Goal: Task Accomplishment & Management: Use online tool/utility

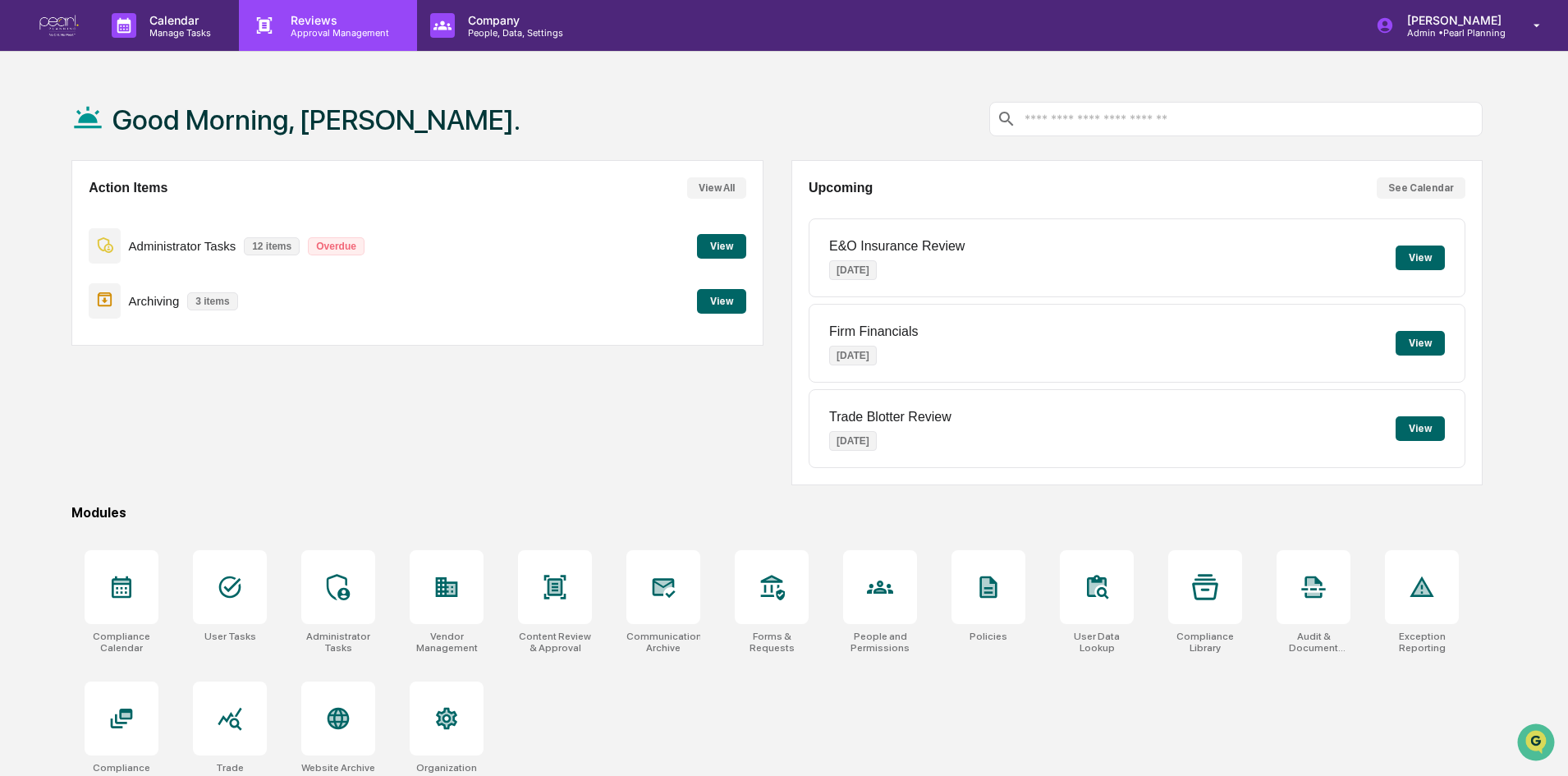
click at [321, 25] on p "Reviews" at bounding box center [337, 20] width 120 height 14
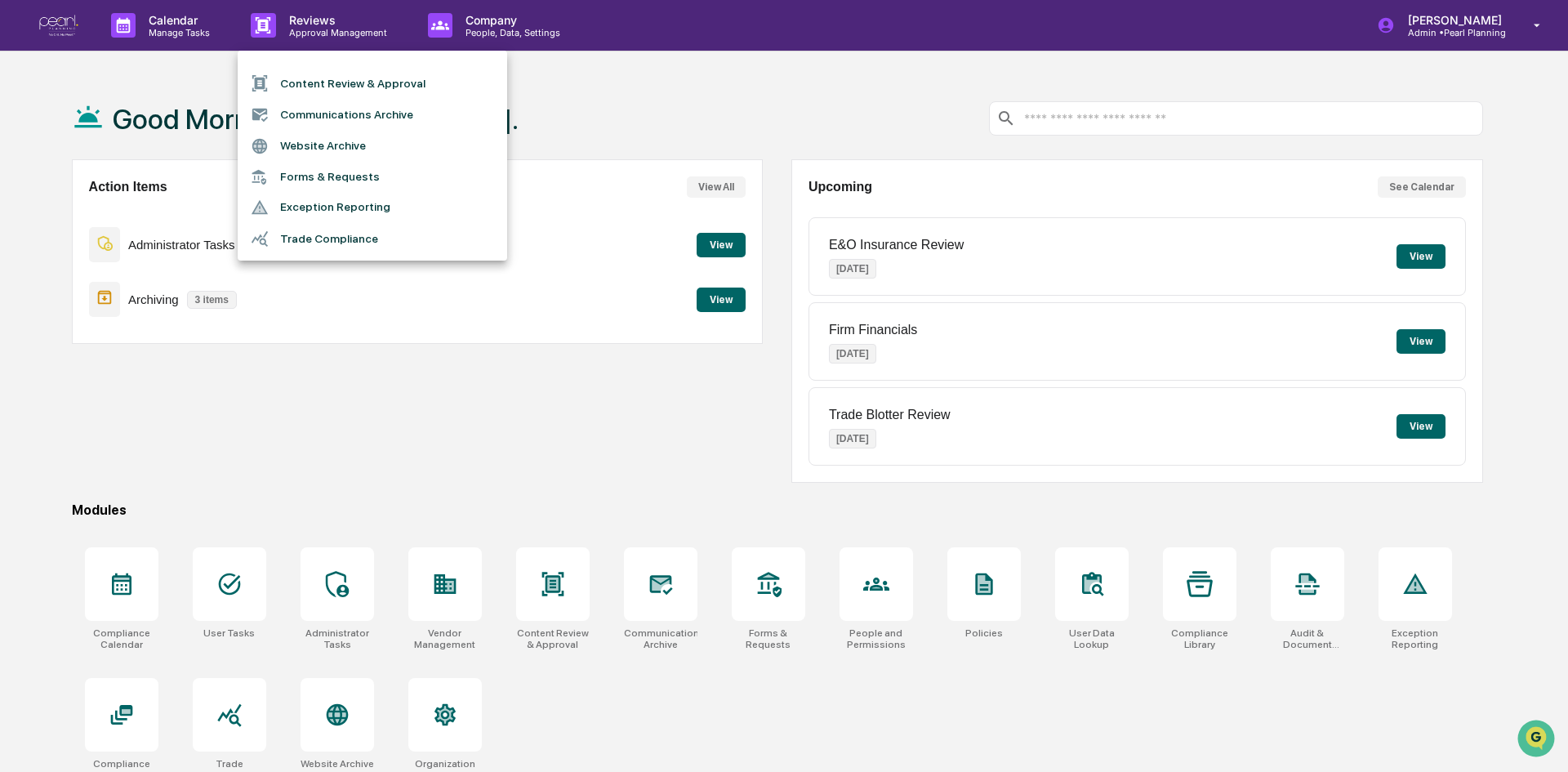
click at [315, 85] on li "Content Review & Approval" at bounding box center [373, 84] width 270 height 31
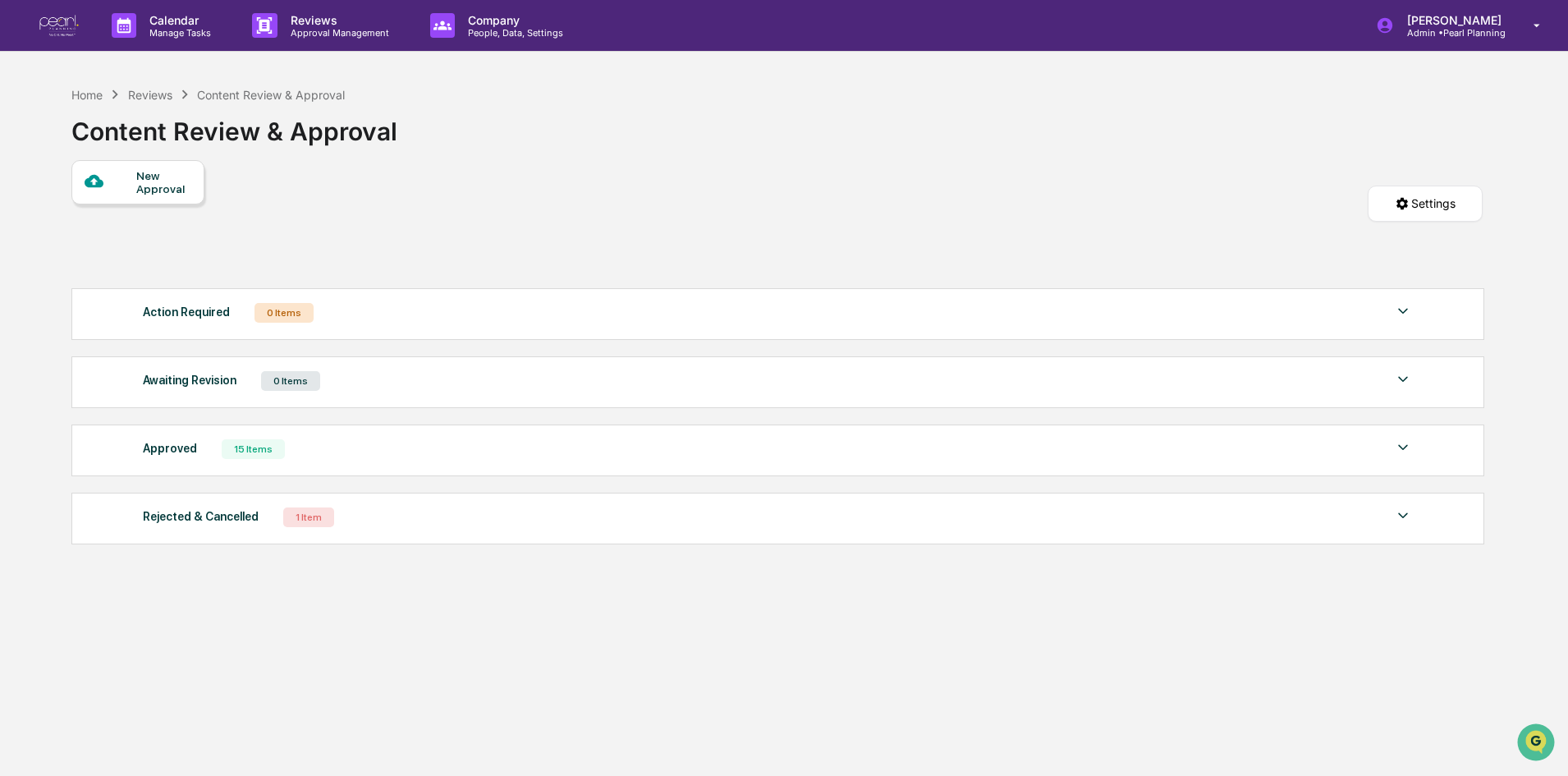
click at [144, 183] on div "New Approval" at bounding box center [163, 181] width 55 height 26
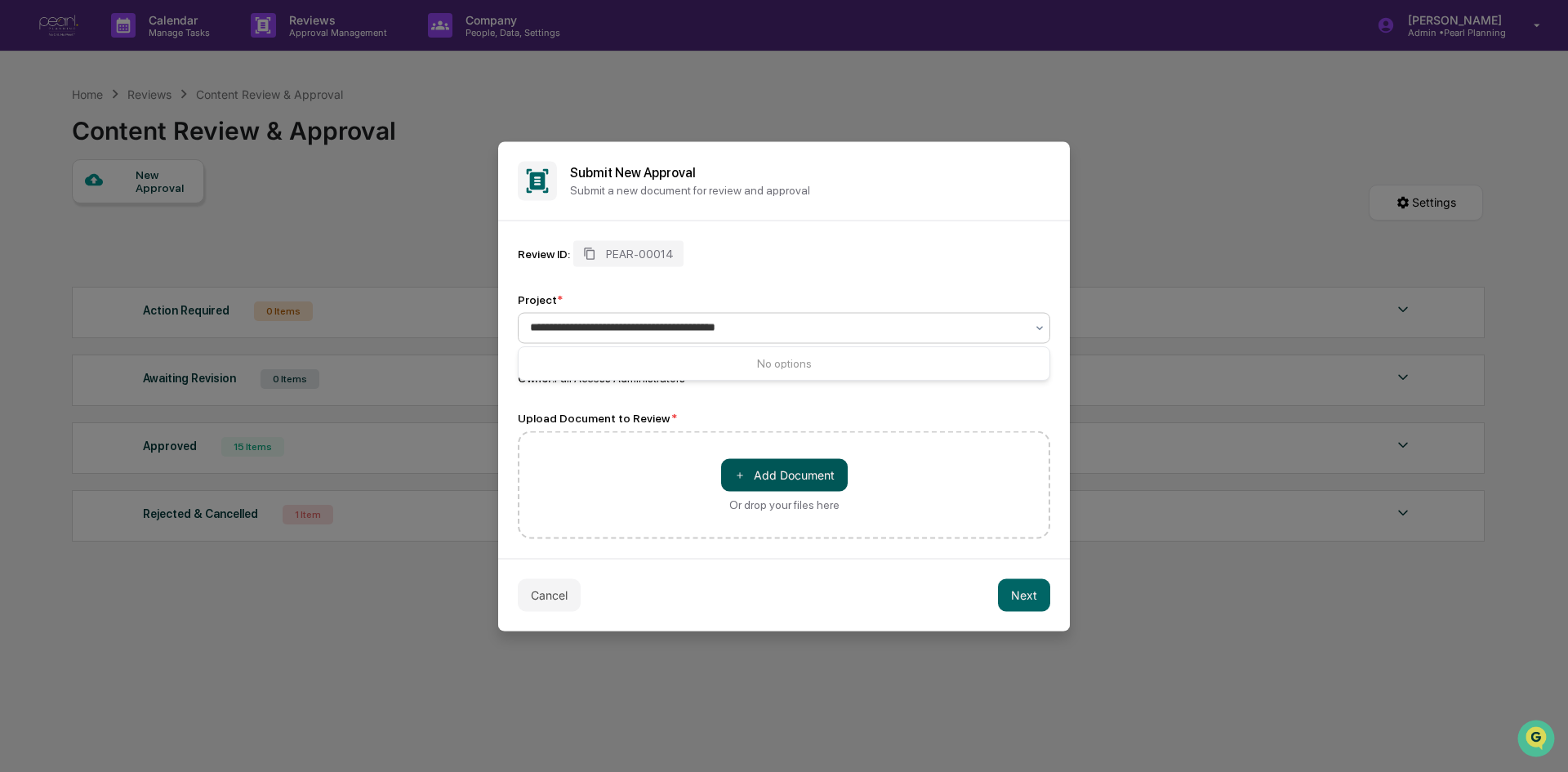
type input "**********"
click at [761, 470] on button "＋ Add Document" at bounding box center [784, 474] width 127 height 33
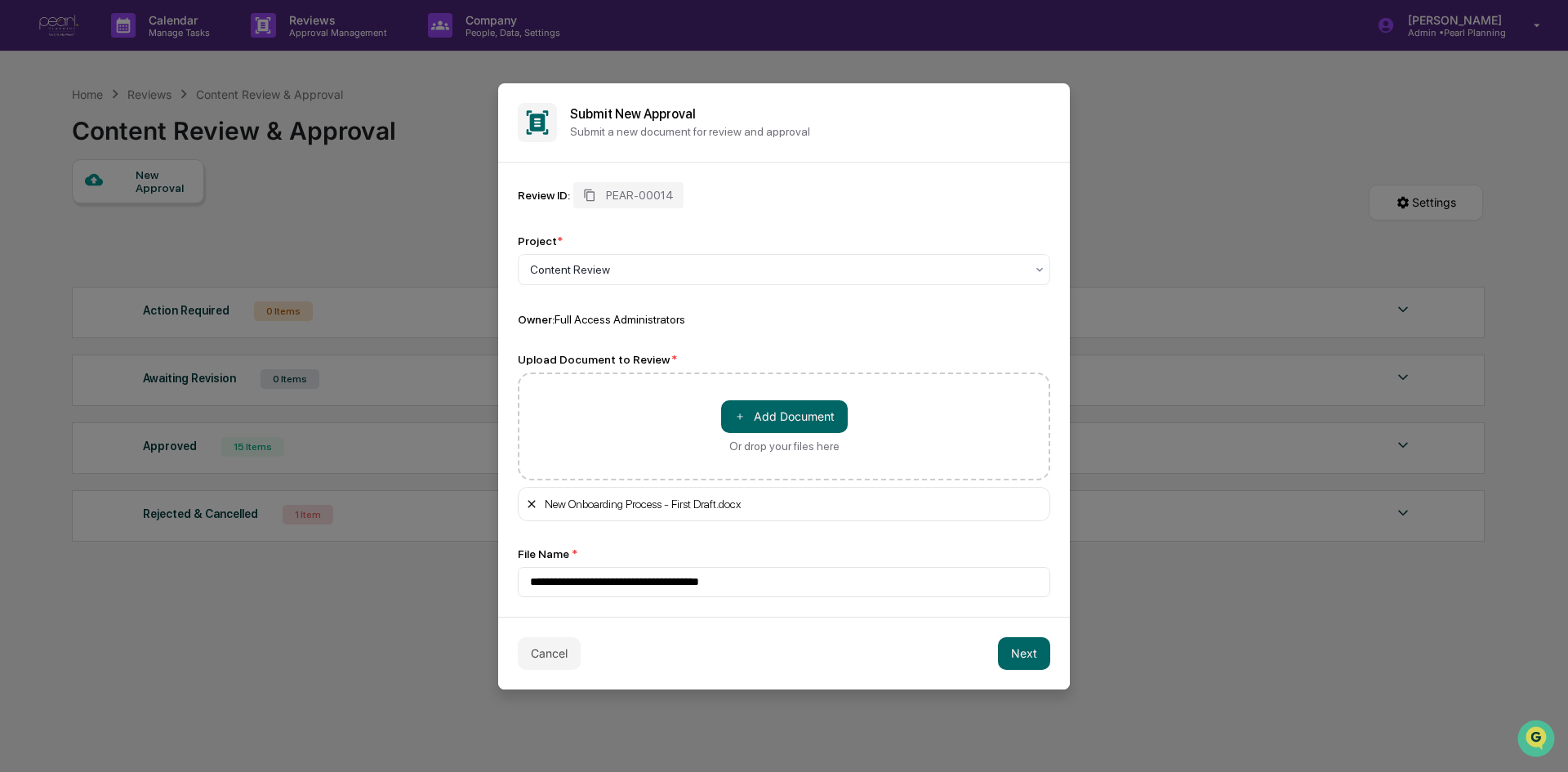
click at [537, 506] on icon at bounding box center [532, 504] width 13 height 13
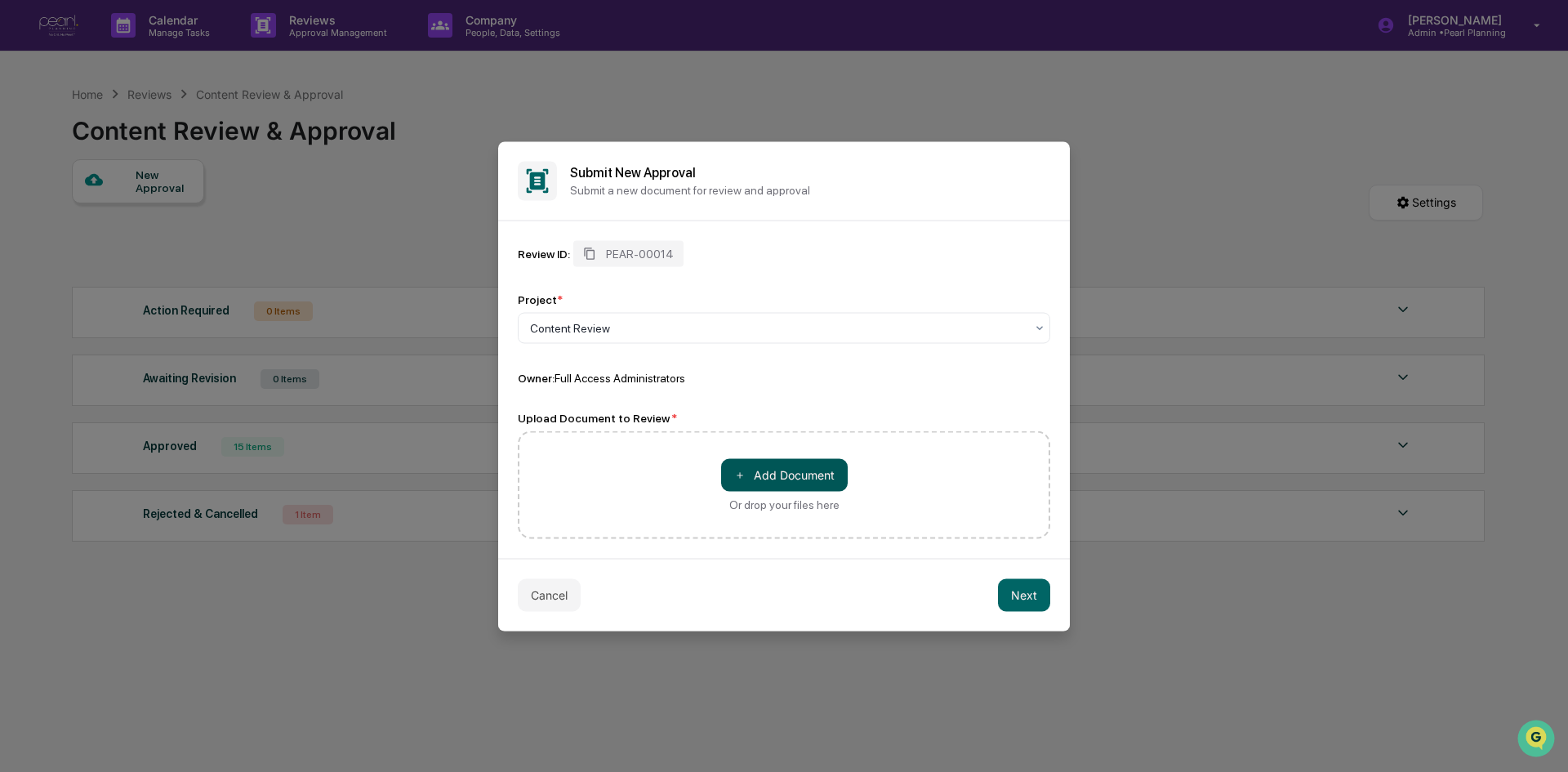
click at [833, 482] on button "＋ Add Document" at bounding box center [784, 474] width 127 height 33
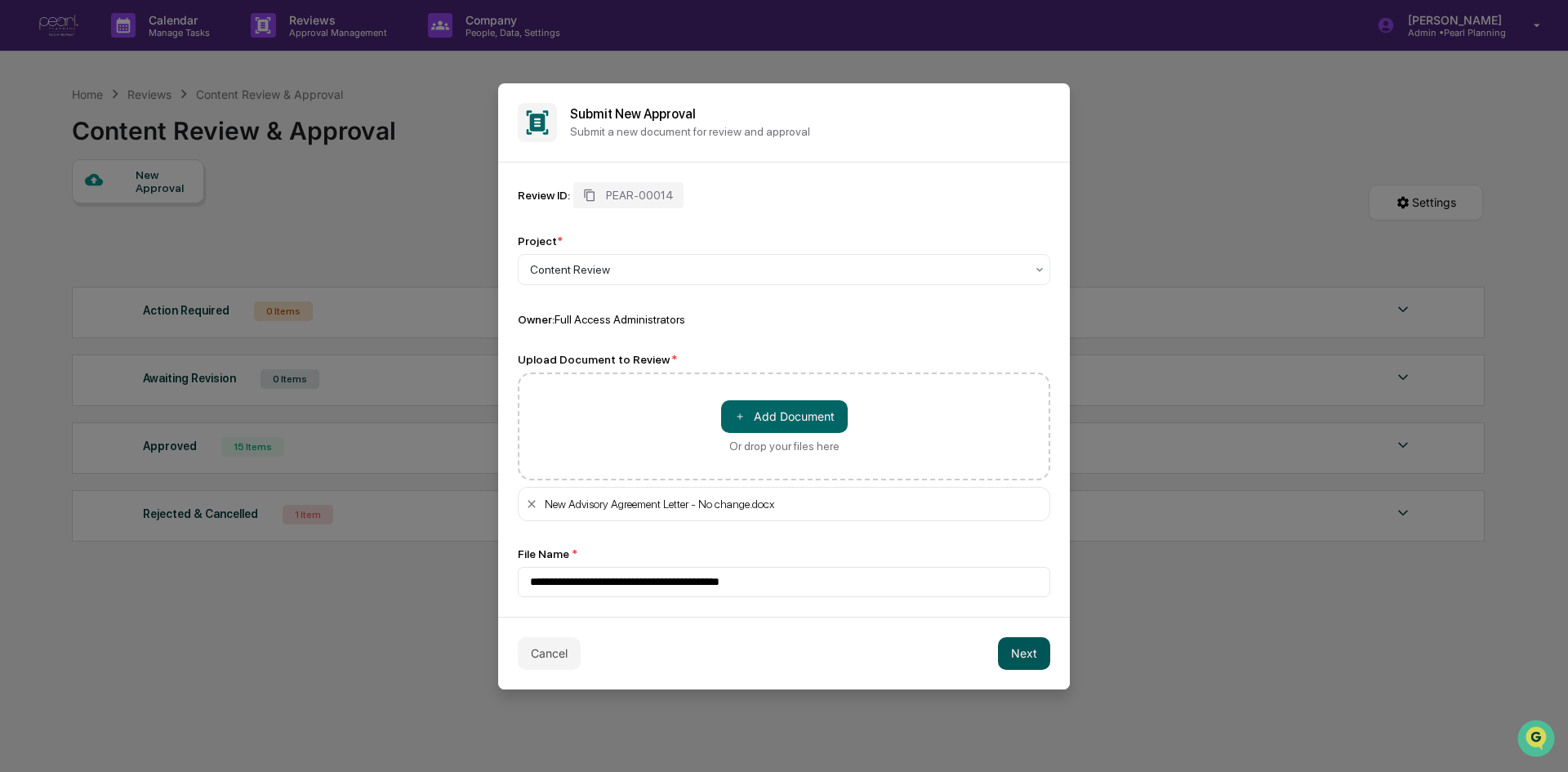
click at [1037, 656] on button "Next" at bounding box center [1024, 653] width 52 height 33
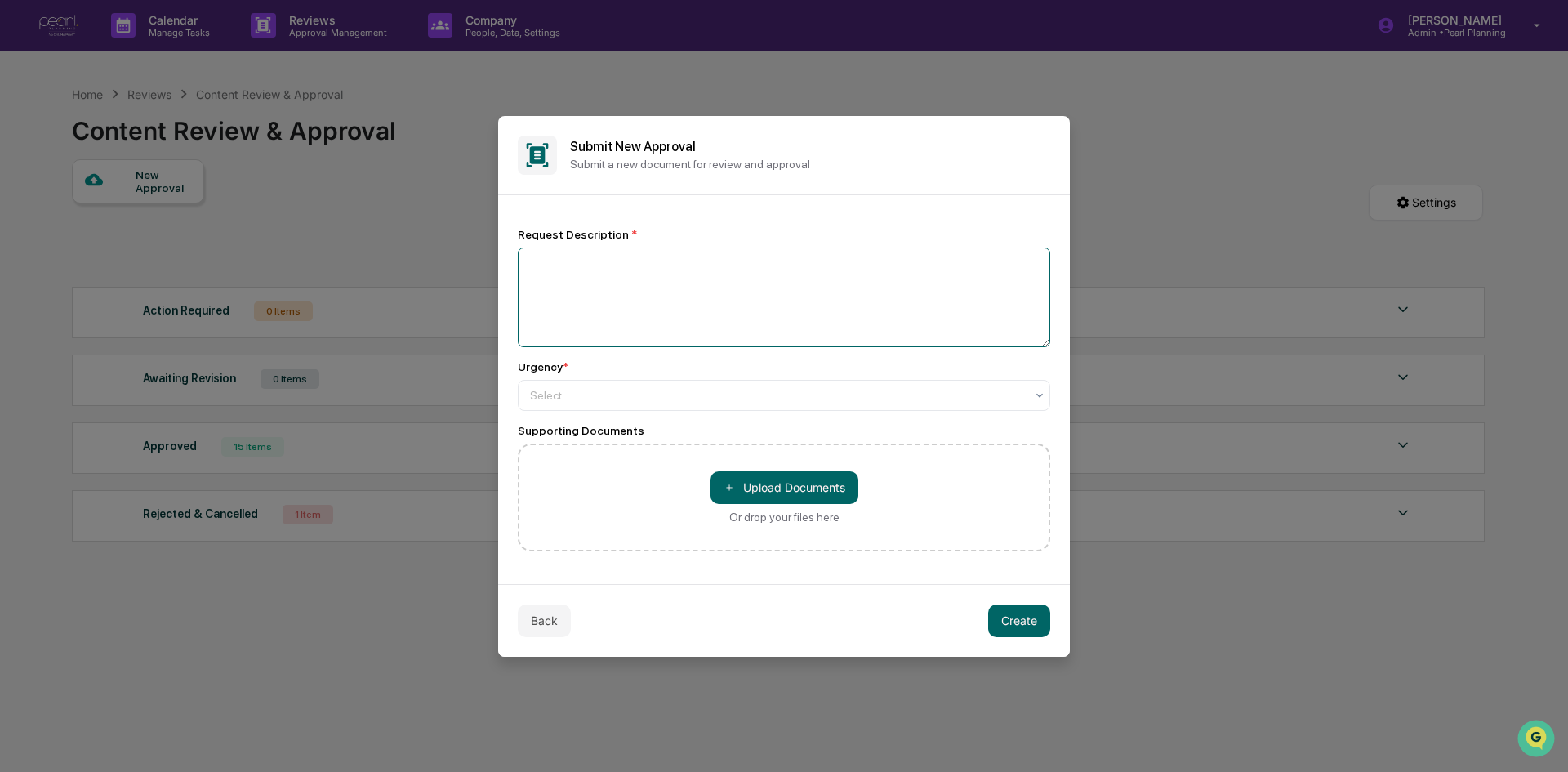
click at [546, 262] on textarea at bounding box center [784, 298] width 533 height 100
type textarea "**********"
click at [589, 393] on div at bounding box center [777, 395] width 495 height 16
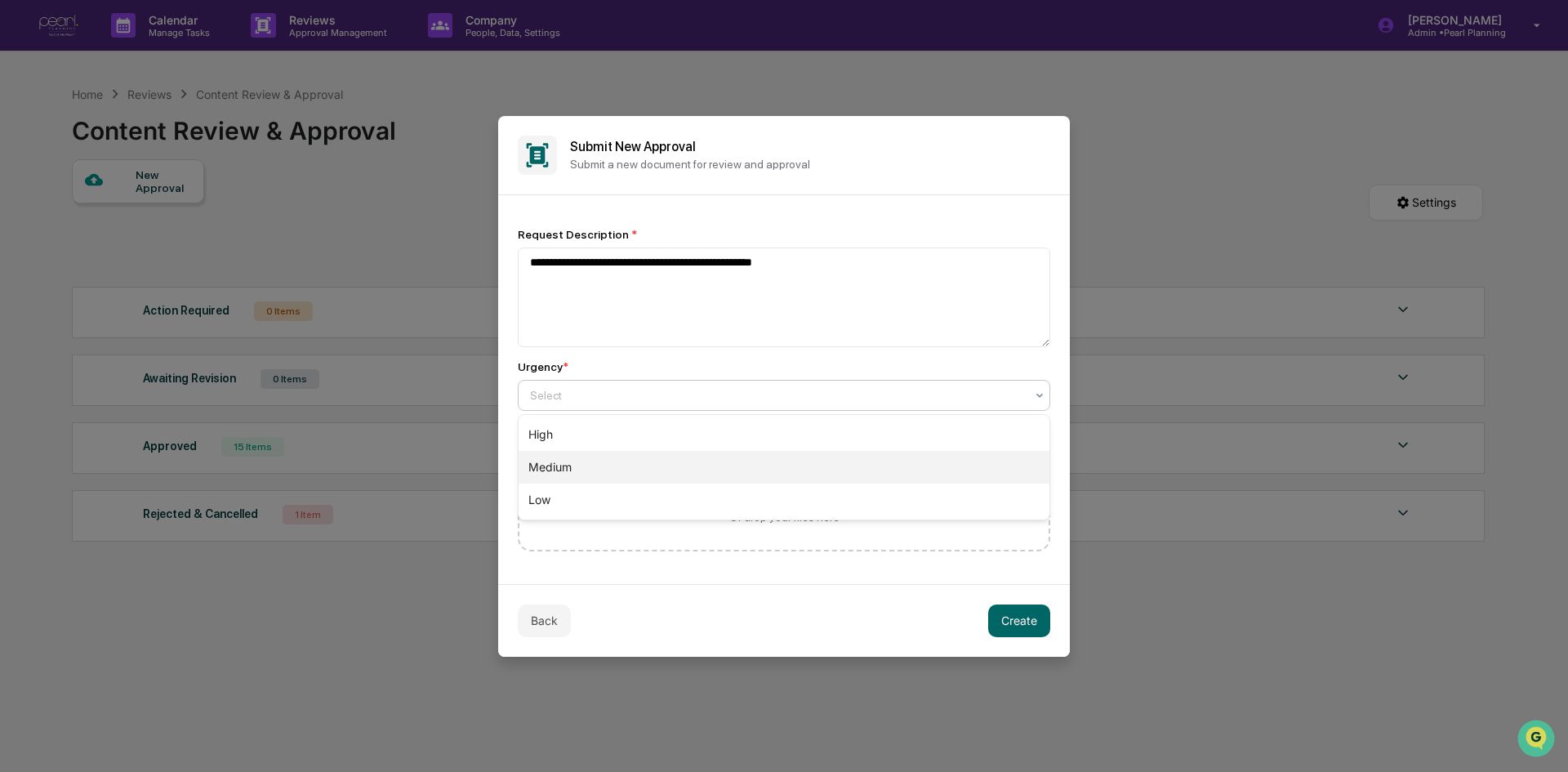
click at [584, 462] on div "Medium" at bounding box center [784, 467] width 531 height 33
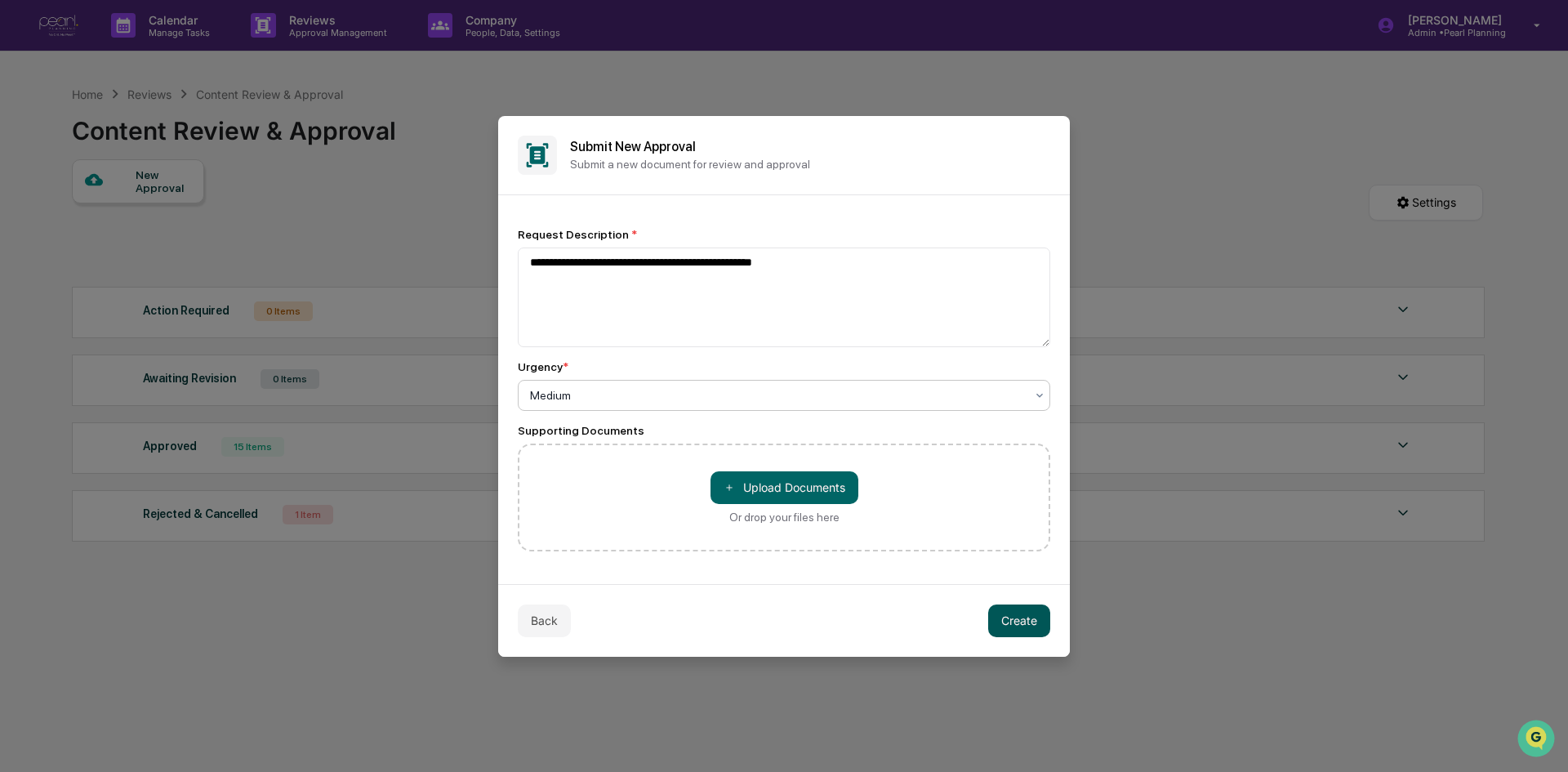
click at [1008, 620] on button "Create" at bounding box center [1019, 620] width 62 height 33
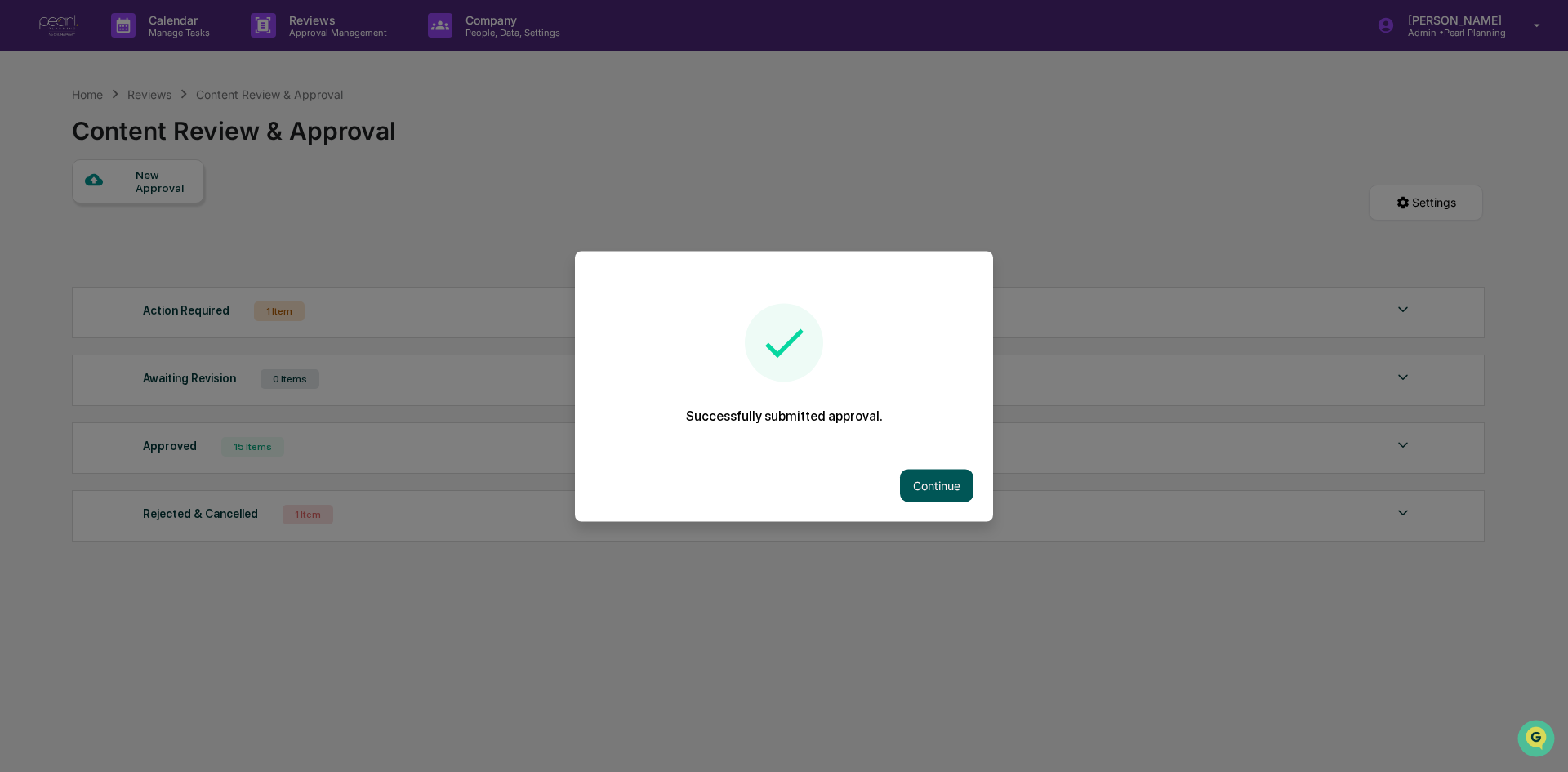
click at [919, 479] on button "Continue" at bounding box center [936, 485] width 74 height 33
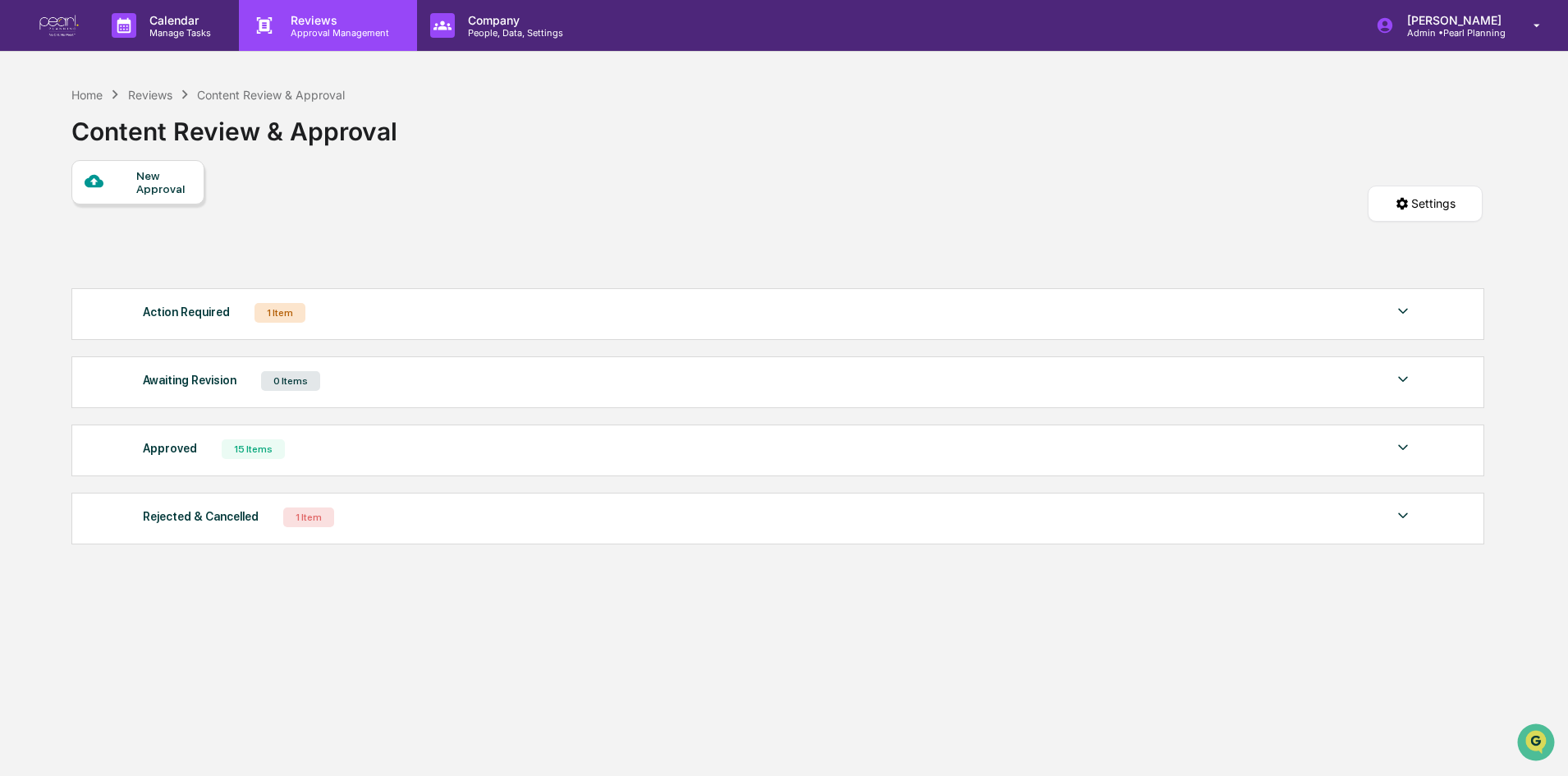
click at [312, 36] on p "Approval Management" at bounding box center [337, 33] width 120 height 12
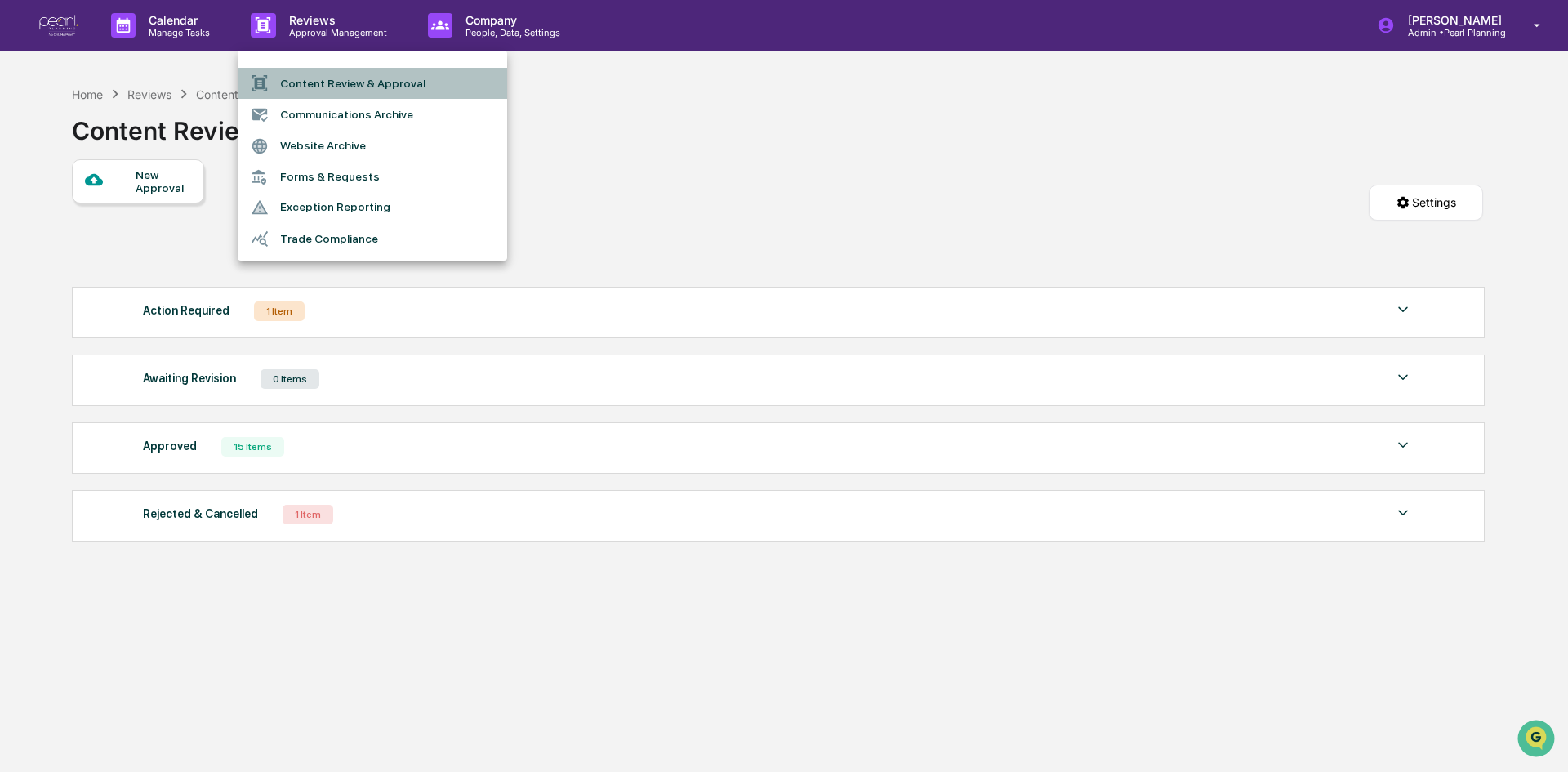
click at [347, 85] on li "Content Review & Approval" at bounding box center [373, 84] width 270 height 31
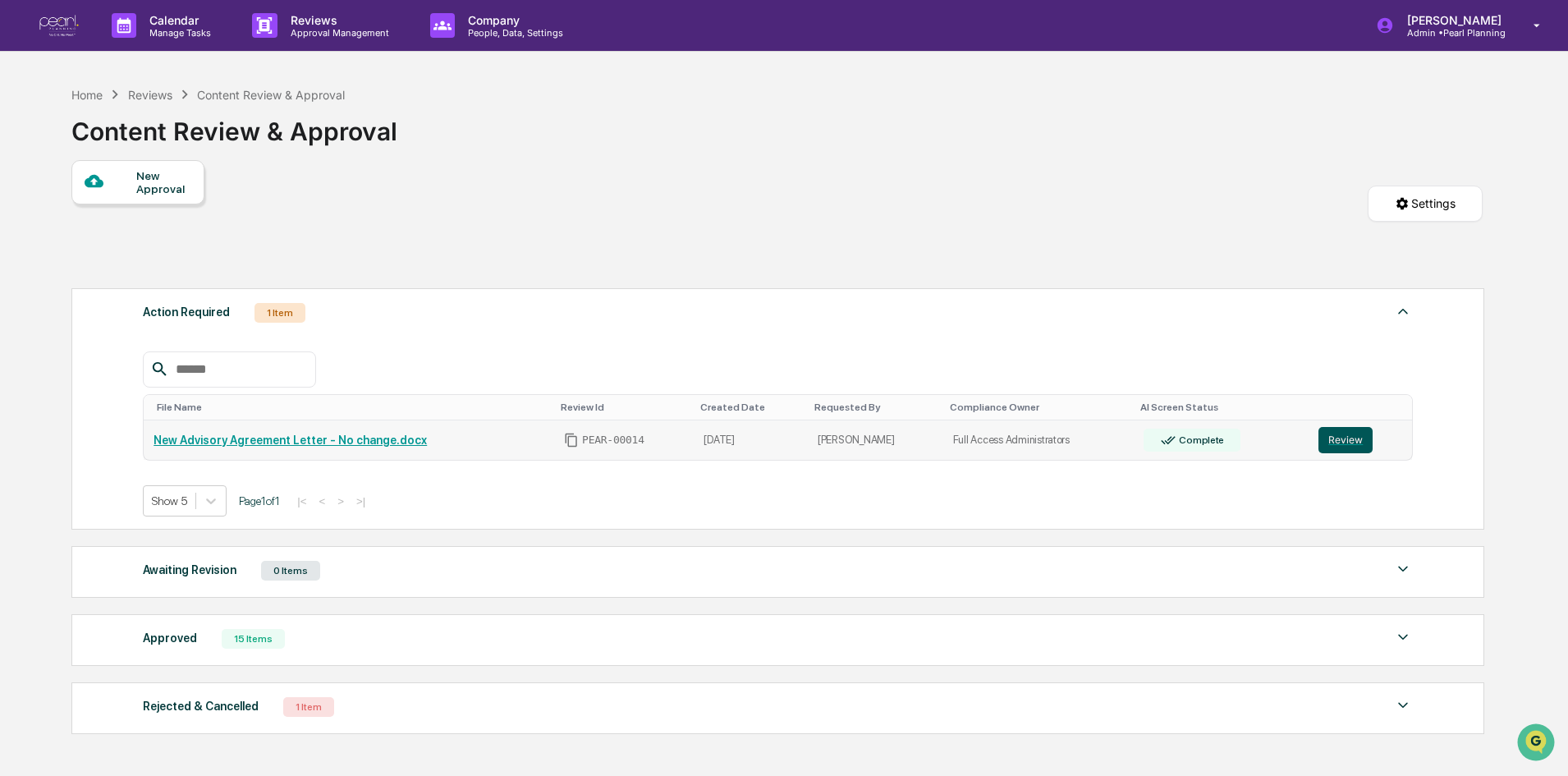
click at [1336, 447] on button "Review" at bounding box center [1345, 439] width 54 height 26
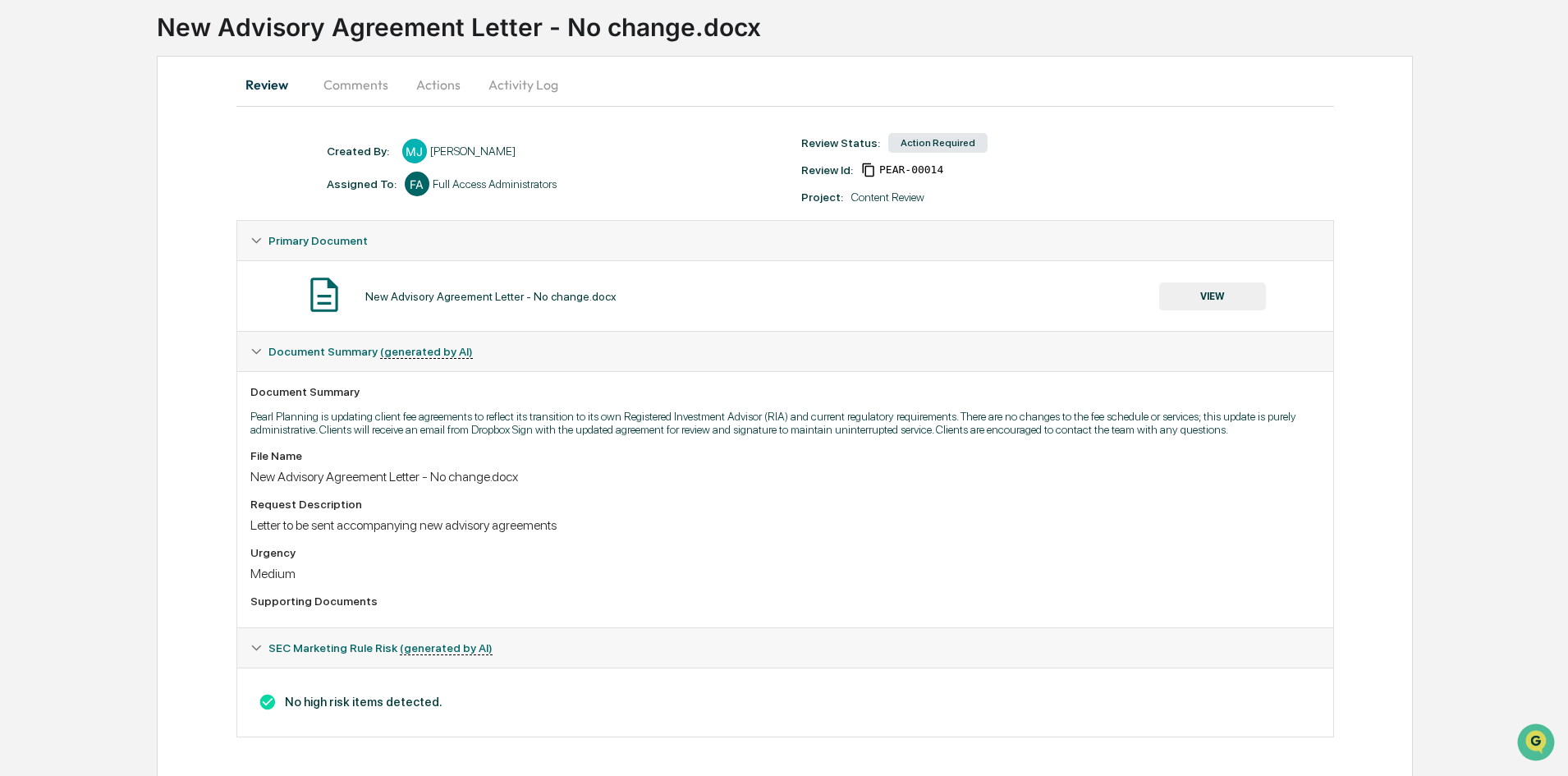
scroll to position [107, 0]
click at [332, 80] on button "Comments" at bounding box center [355, 81] width 91 height 40
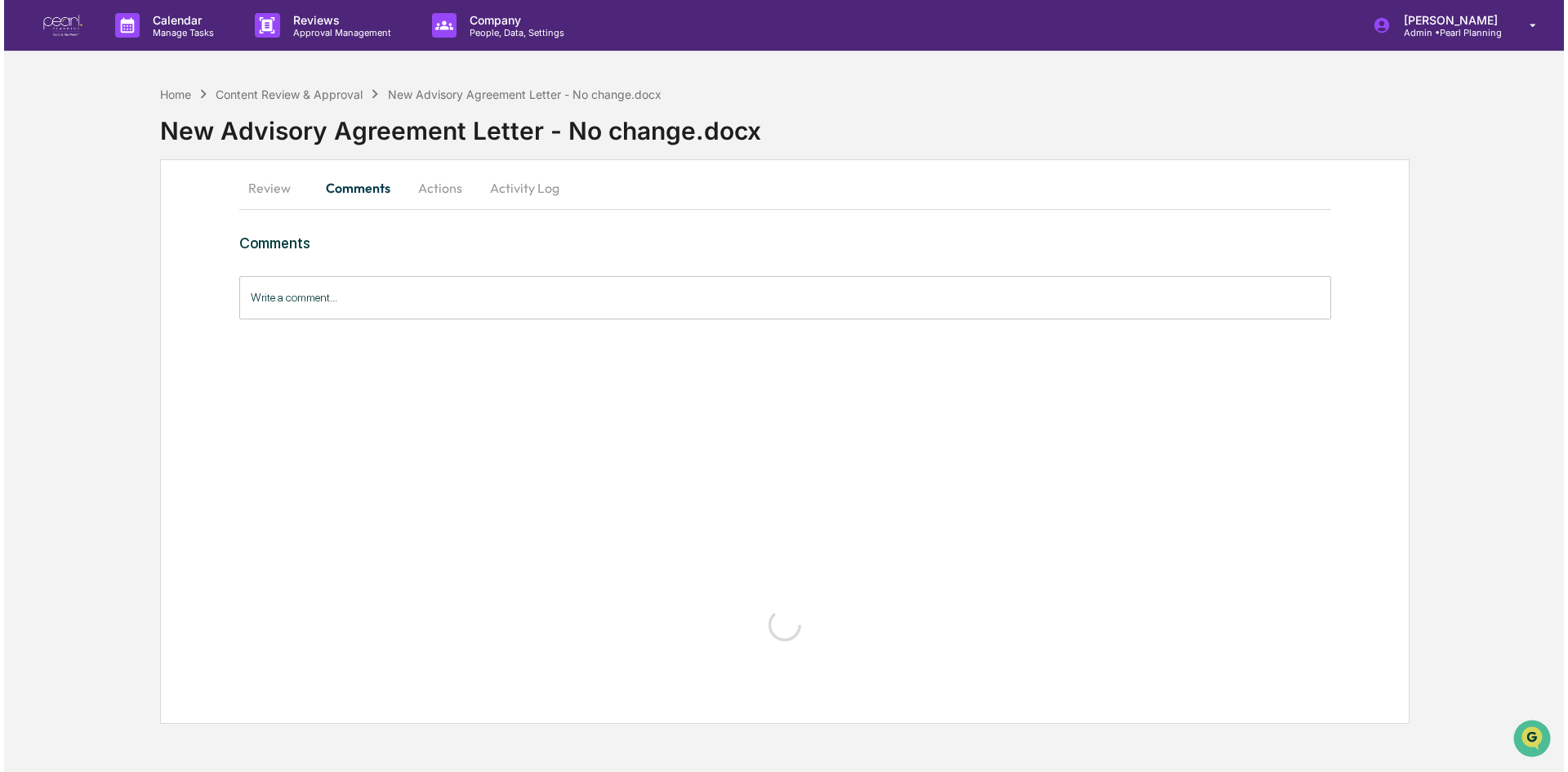
scroll to position [0, 0]
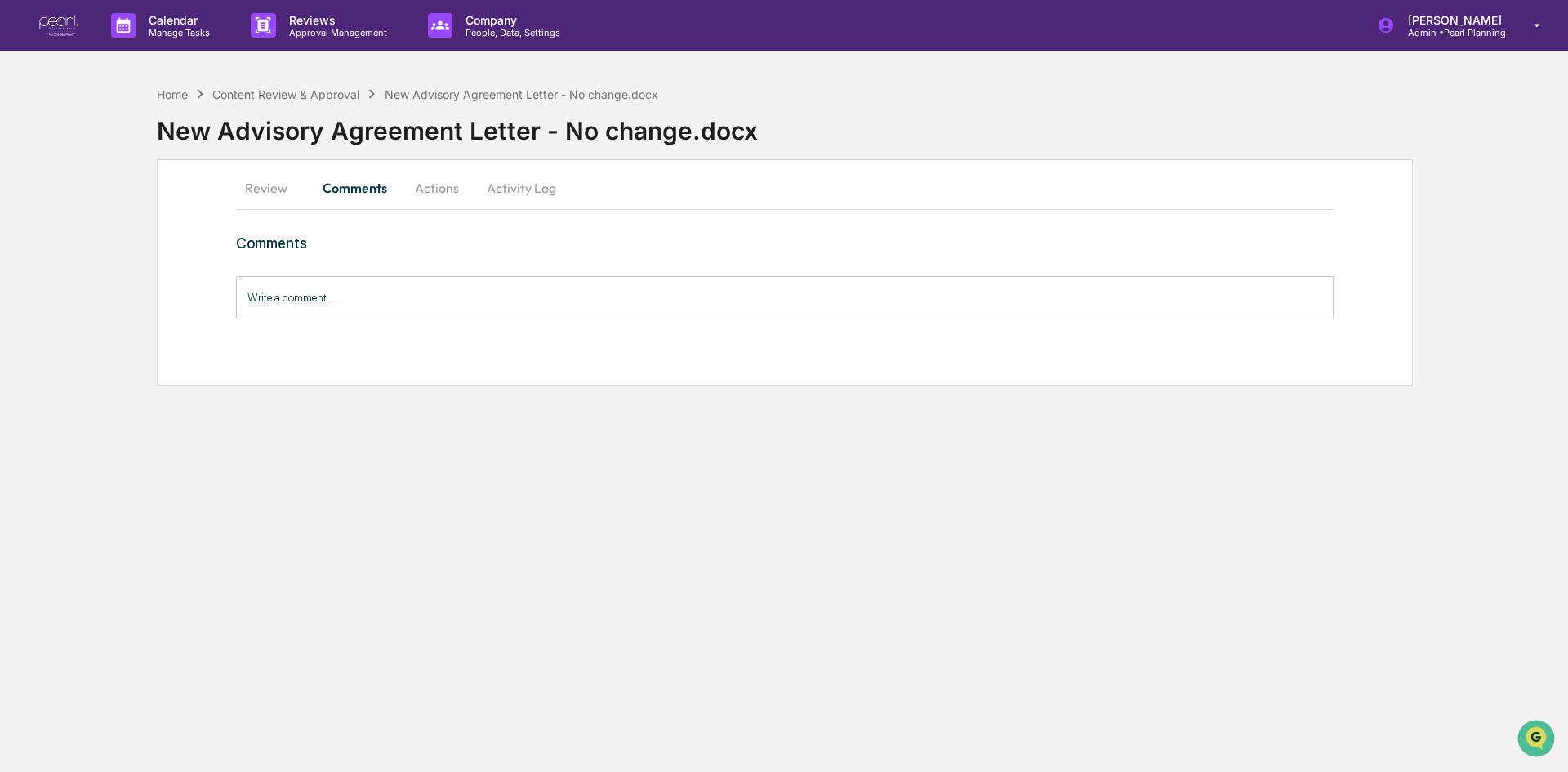
click at [448, 184] on button "Actions" at bounding box center [437, 187] width 74 height 39
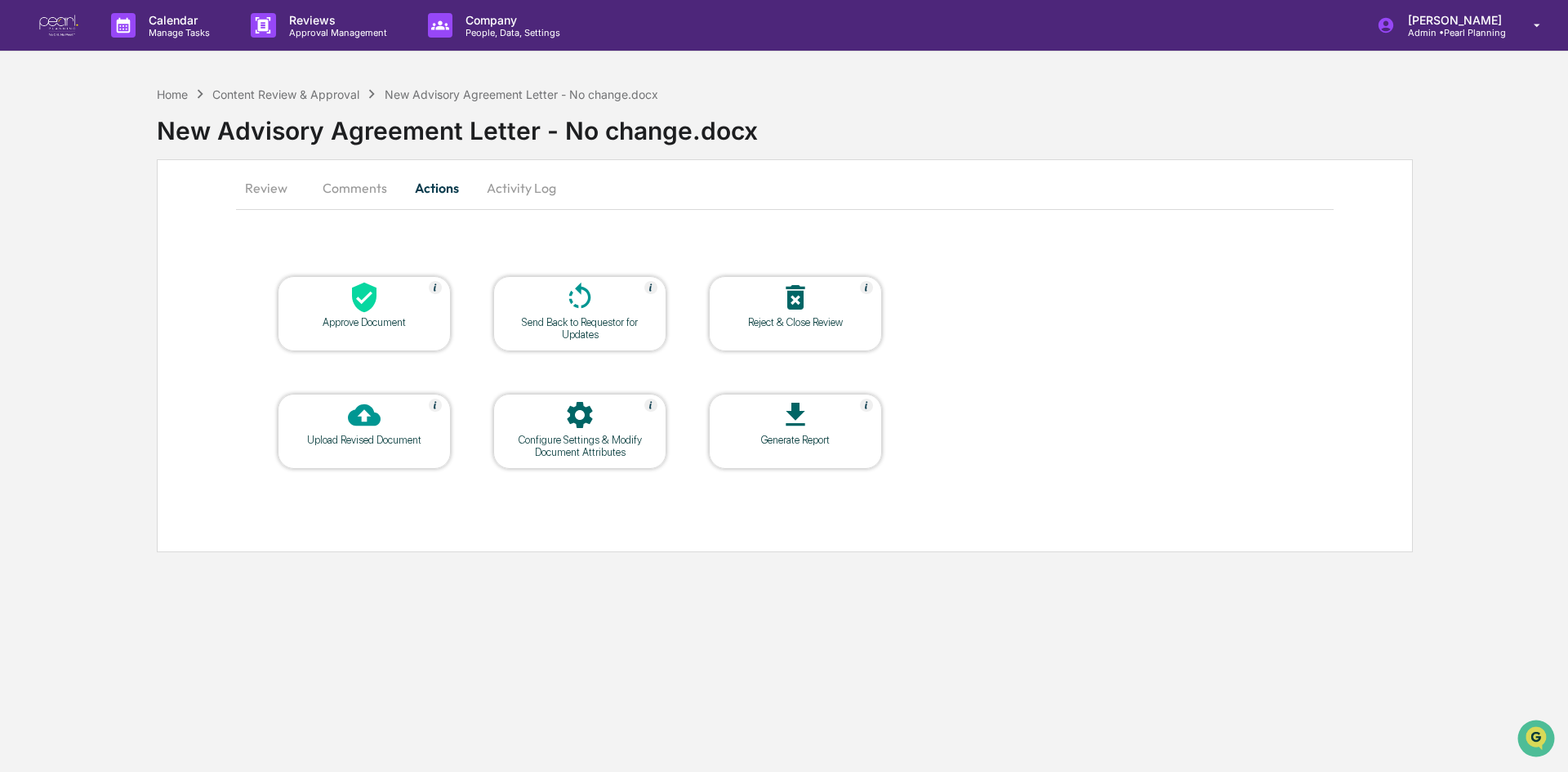
click at [374, 301] on icon at bounding box center [365, 297] width 25 height 30
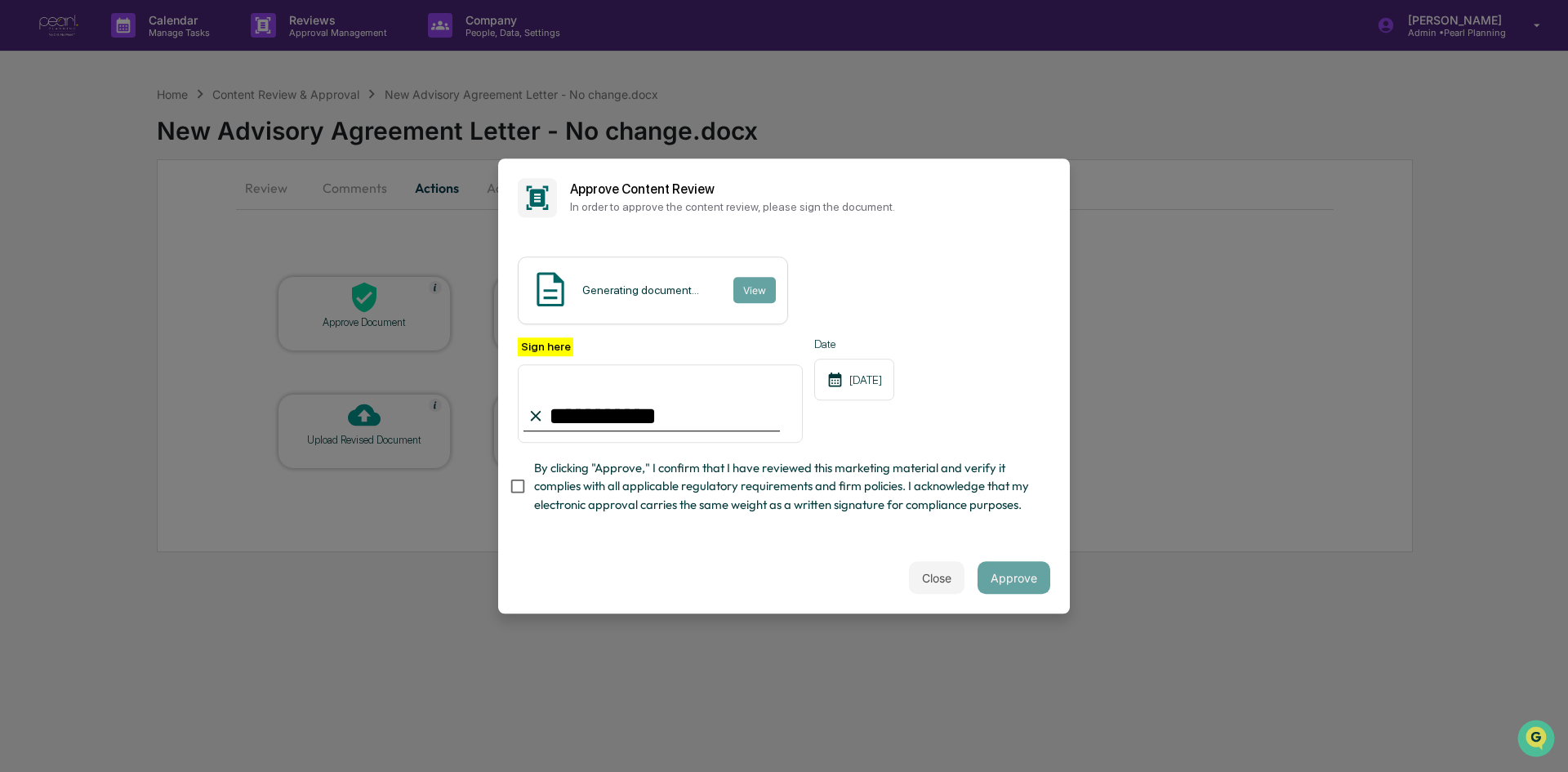
type input "**********"
click at [749, 277] on button "View" at bounding box center [754, 289] width 42 height 26
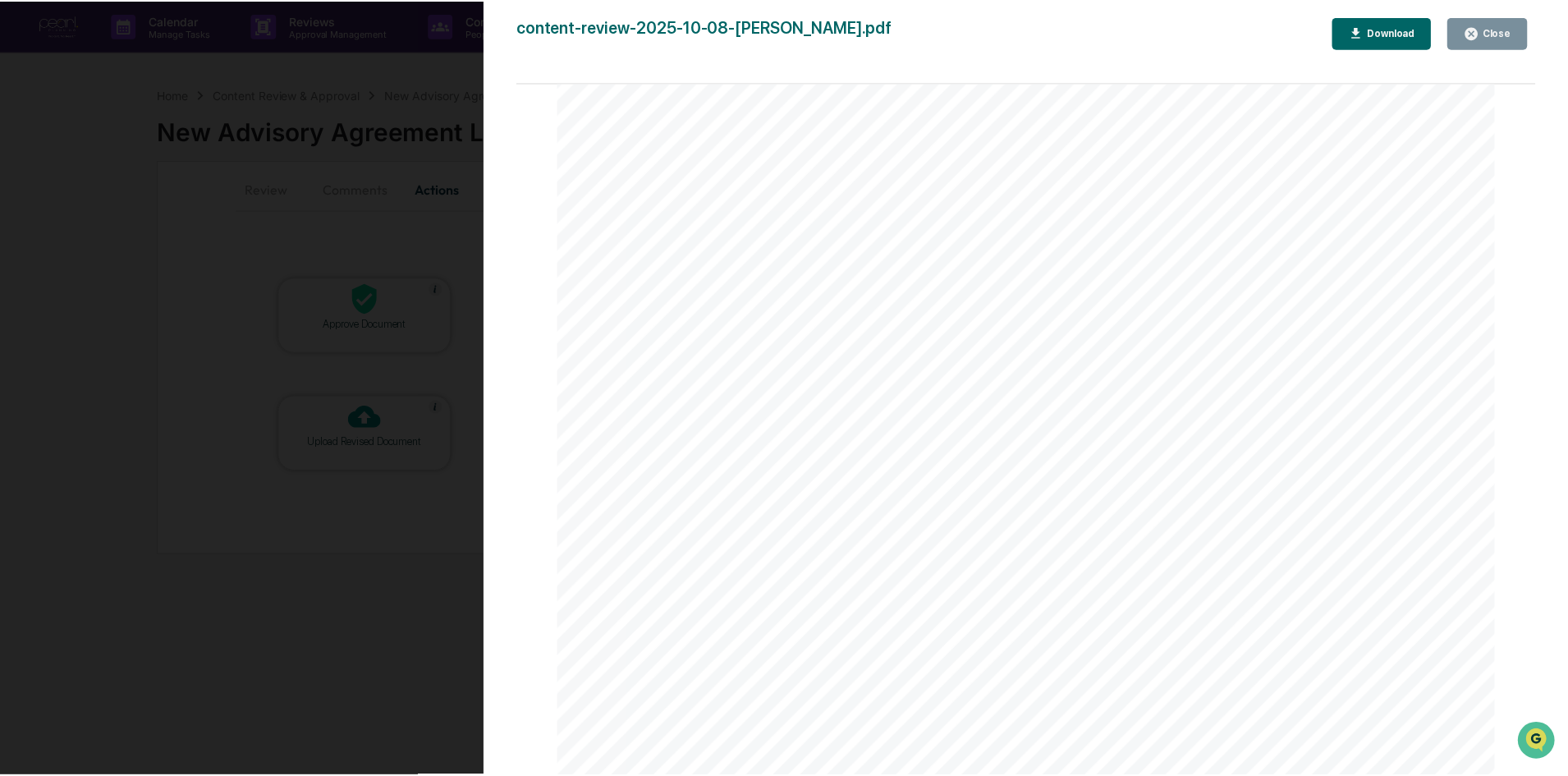
scroll to position [12, 0]
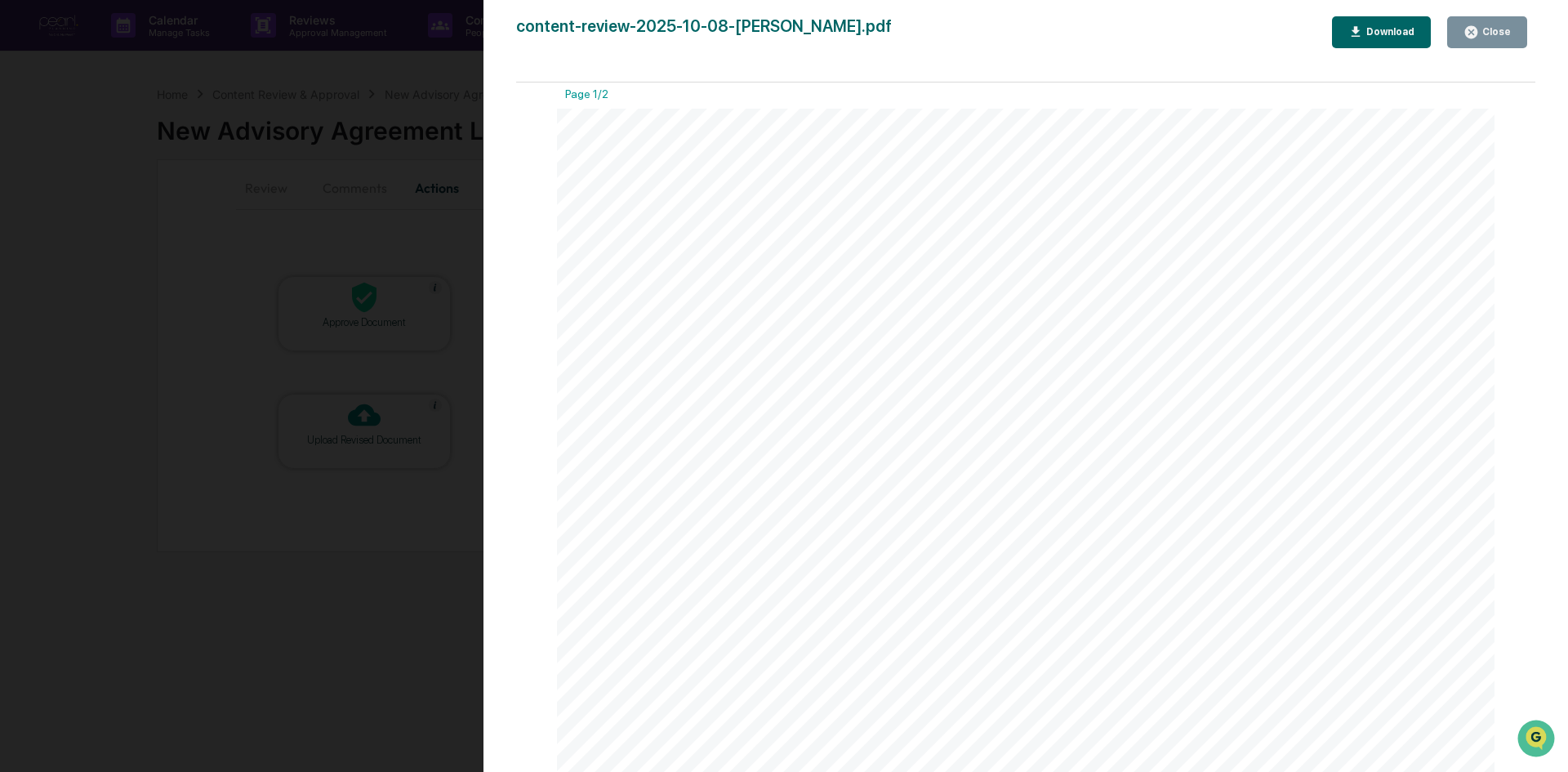
click at [1478, 33] on icon "button" at bounding box center [1471, 32] width 12 height 12
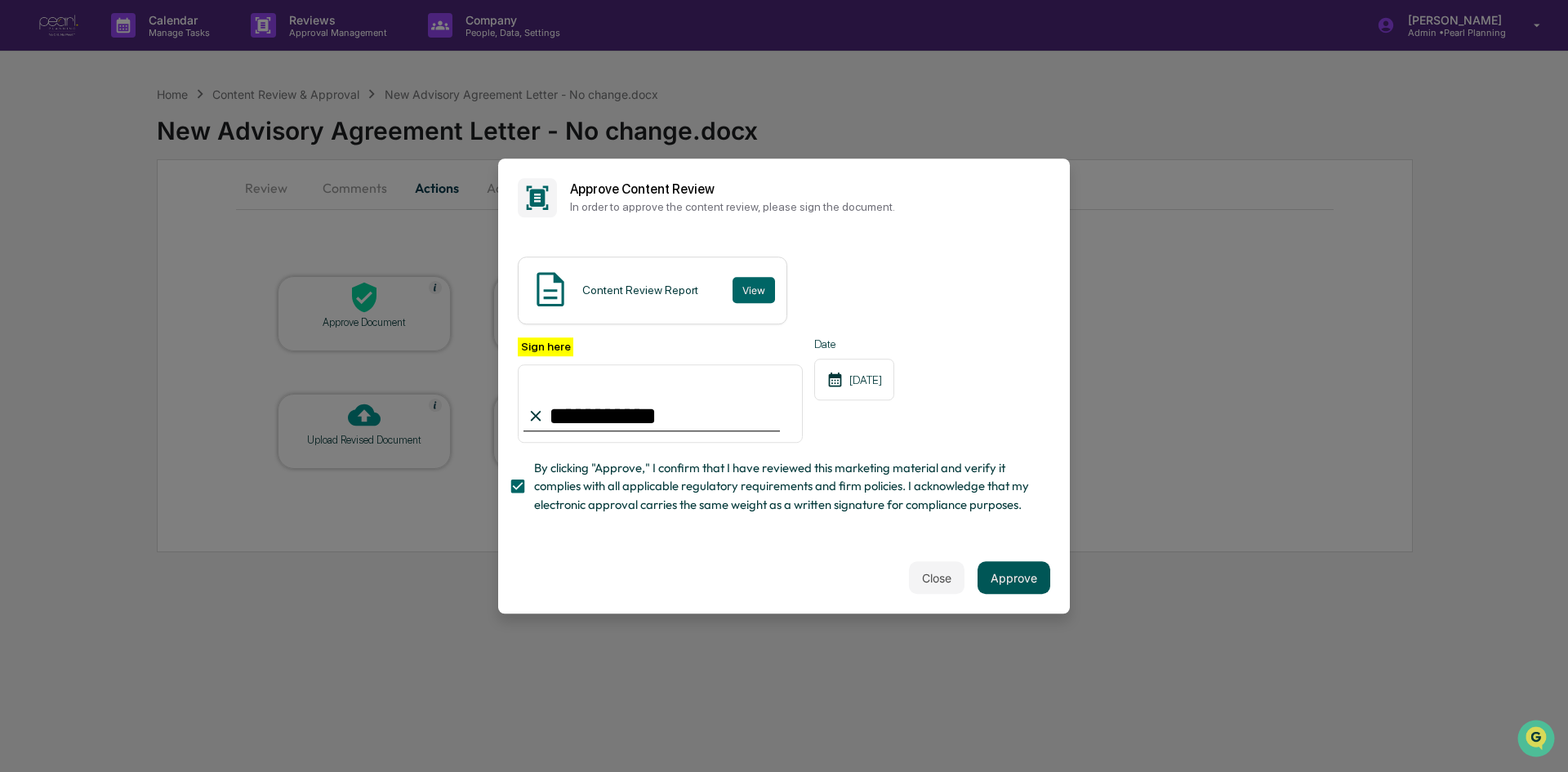
click at [1006, 583] on button "Approve" at bounding box center [1014, 577] width 73 height 33
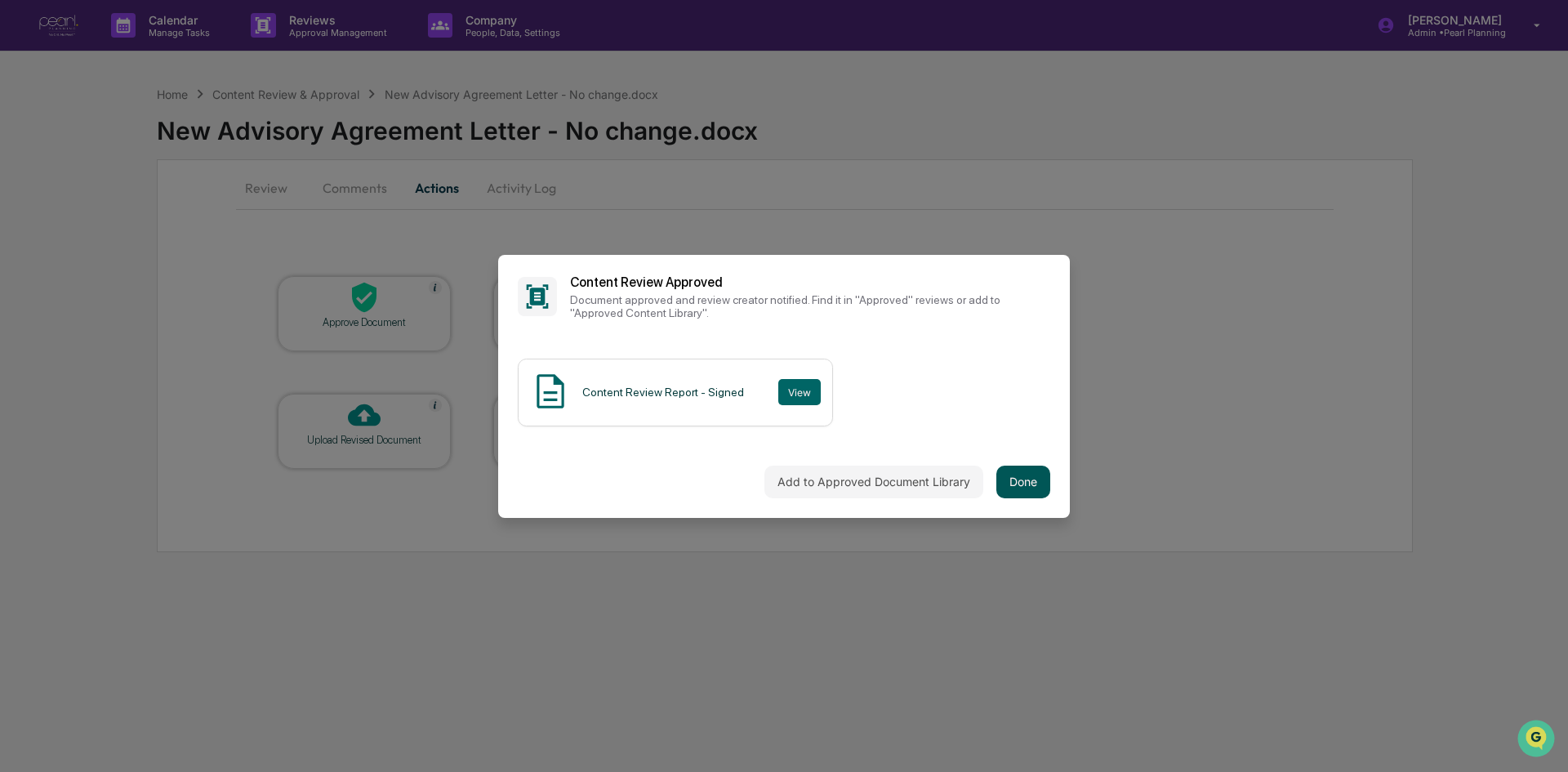
click at [1025, 478] on button "Done" at bounding box center [1024, 482] width 54 height 33
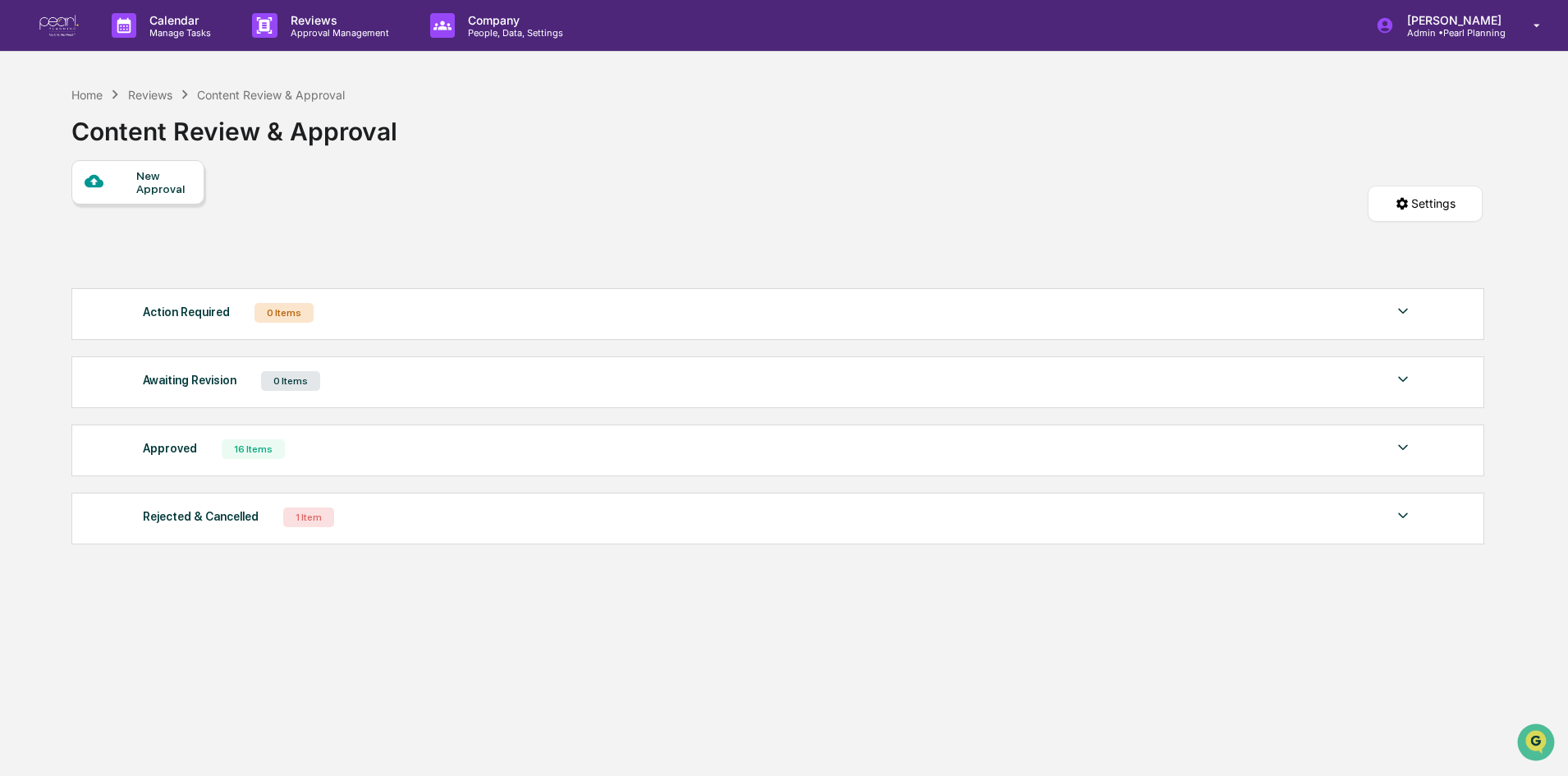
click at [342, 149] on div "Content Review & Approval" at bounding box center [234, 127] width 326 height 49
